Goal: Transaction & Acquisition: Purchase product/service

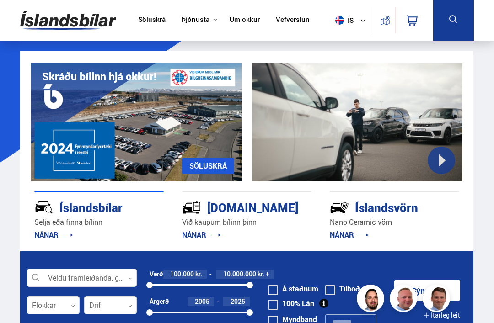
click at [456, 22] on icon at bounding box center [453, 19] width 8 height 8
click at [448, 20] on icon at bounding box center [453, 19] width 11 height 11
click at [456, 13] on button at bounding box center [453, 20] width 41 height 41
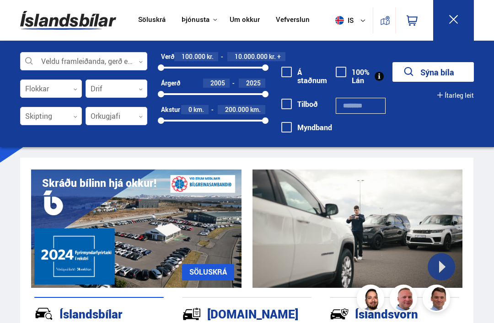
click at [104, 91] on div at bounding box center [117, 89] width 62 height 18
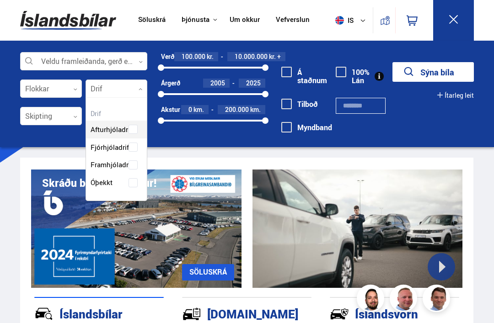
scroll to position [101, 61]
click at [133, 147] on div "Afturhjóladrif Fjórhjóladrif Framhjóladrif Óþekkt" at bounding box center [116, 149] width 61 height 85
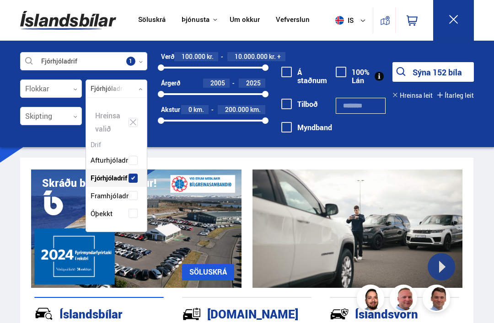
click at [41, 92] on div at bounding box center [51, 89] width 62 height 18
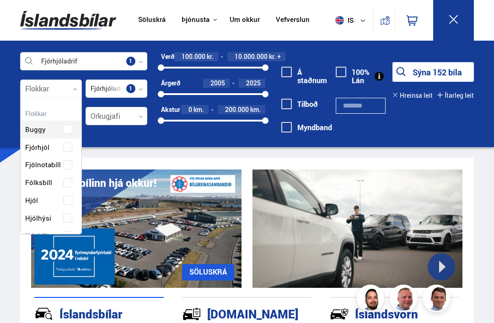
scroll to position [136, 61]
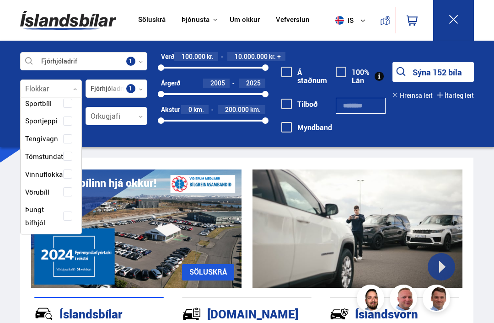
click at [0, 146] on div "Fjórhjóladrif Veldu framleiðanda, gerð eða eiginleika 1 Flokkar 0 Hreinsa valið…" at bounding box center [247, 94] width 494 height 107
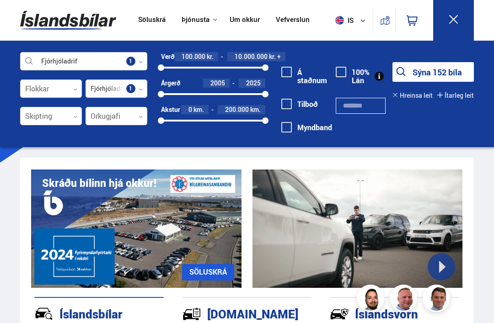
click at [41, 119] on div at bounding box center [51, 117] width 62 height 18
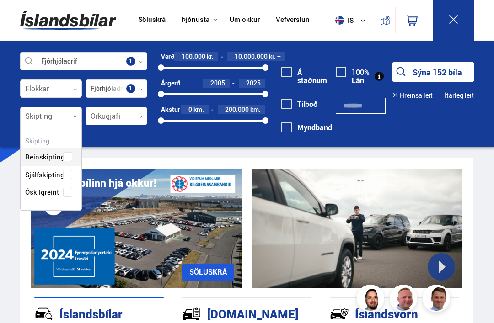
scroll to position [84, 61]
click at [0, 142] on div "Fjórhjóladrif Veldu framleiðanda, gerð eða eiginleika 1 Flokkar 0 Fjórhjóladrif…" at bounding box center [247, 94] width 494 height 107
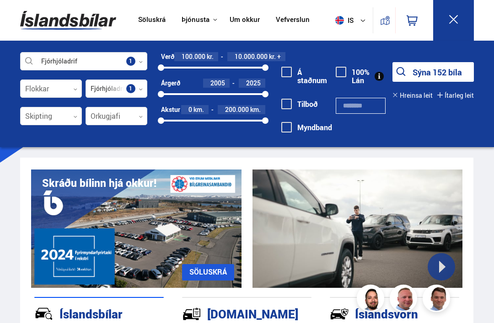
click at [109, 117] on div at bounding box center [117, 117] width 62 height 18
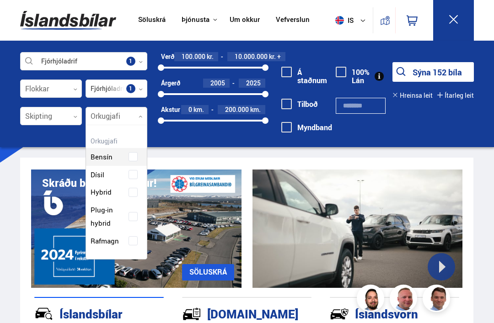
scroll to position [131, 61]
click at [133, 175] on div "Bensín Dísil Hybrid Plug-in hybrid Rafmagn" at bounding box center [116, 193] width 61 height 116
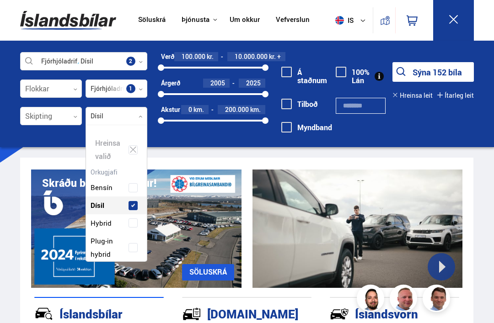
scroll to position [136, 61]
click at [454, 71] on button "Sýna 52 bíla" at bounding box center [433, 72] width 81 height 20
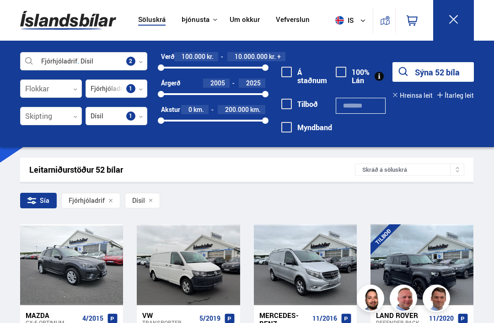
click at [455, 20] on icon at bounding box center [453, 19] width 11 height 11
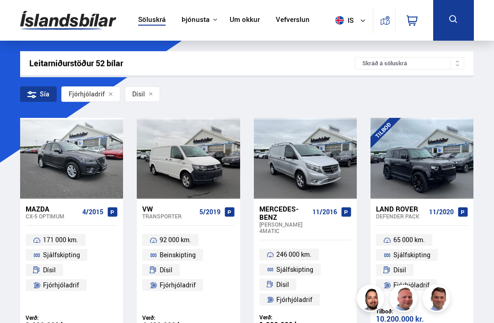
click at [453, 16] on icon at bounding box center [453, 19] width 8 height 8
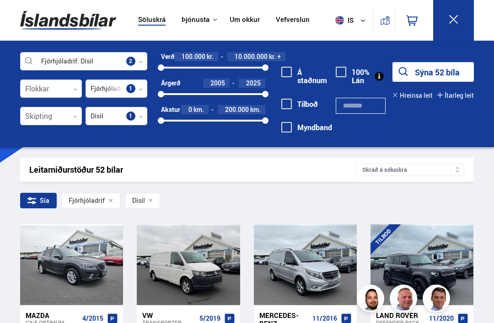
click at [335, 60] on div "Á staðnum [GEOGRAPHIC_DATA] [GEOGRAPHIC_DATA] 100% Lán" at bounding box center [321, 98] width 113 height 93
click at [344, 65] on div "Á staðnum [GEOGRAPHIC_DATA] [GEOGRAPHIC_DATA] 100% Lán" at bounding box center [321, 98] width 113 height 93
click at [343, 75] on span at bounding box center [341, 72] width 11 height 11
click at [460, 19] on button at bounding box center [453, 20] width 41 height 41
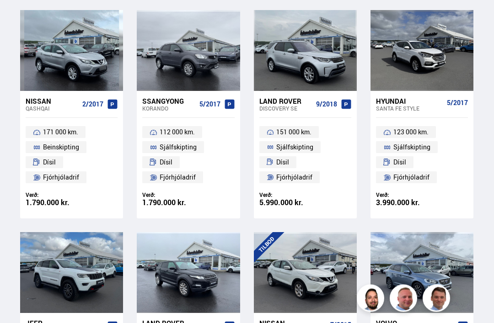
scroll to position [1323, 0]
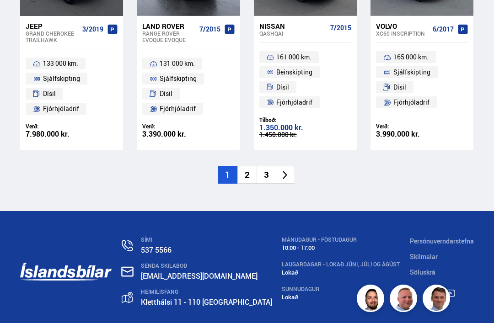
click at [246, 166] on li "2" at bounding box center [246, 175] width 19 height 18
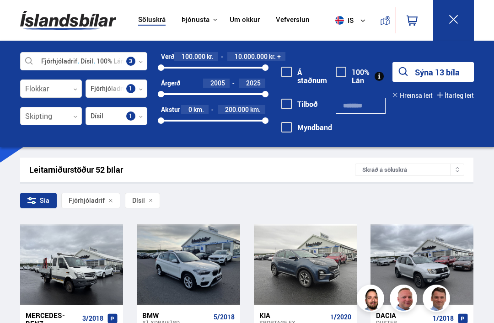
click at [342, 75] on span at bounding box center [341, 72] width 11 height 11
click at [460, 9] on button at bounding box center [453, 20] width 41 height 41
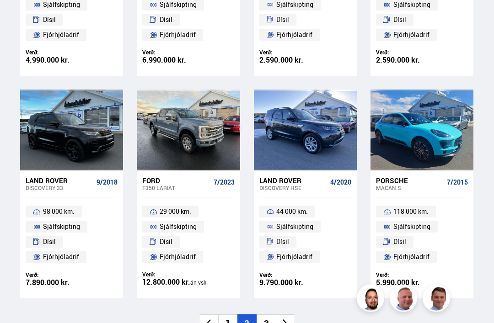
scroll to position [1162, 0]
click at [264, 315] on li "3" at bounding box center [266, 324] width 19 height 18
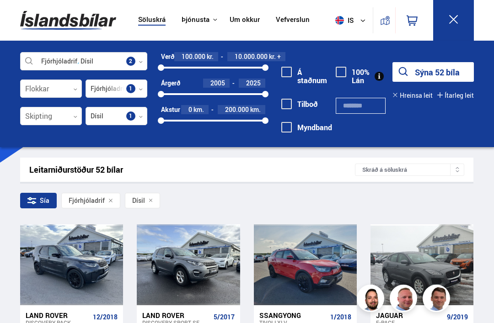
click at [459, 20] on button at bounding box center [453, 20] width 41 height 41
